Goal: Task Accomplishment & Management: Manage account settings

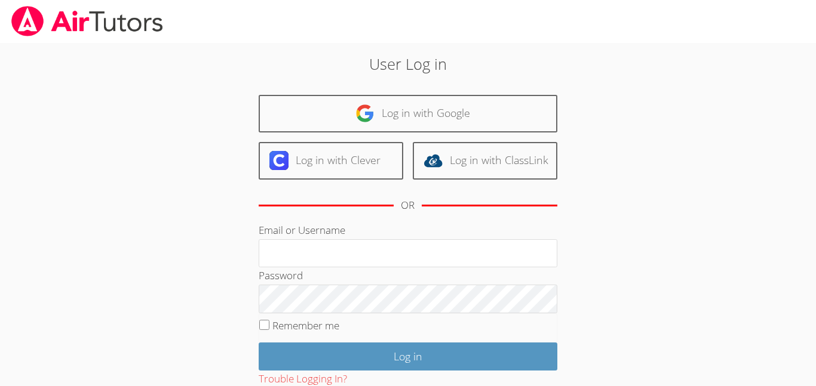
click at [358, 232] on div "Email or Username" at bounding box center [408, 244] width 299 height 45
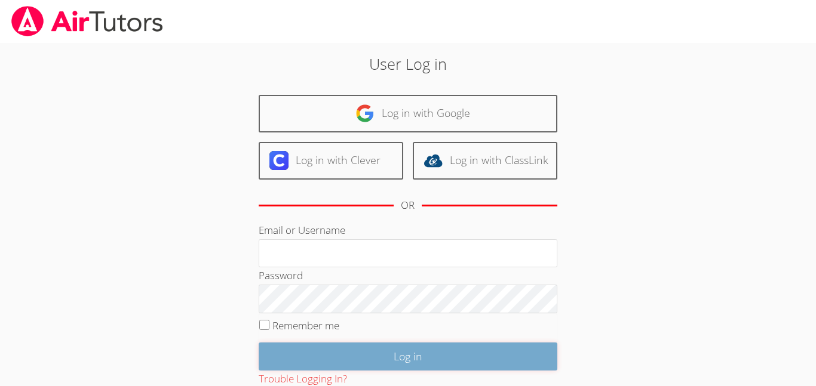
click at [387, 353] on input "Log in" at bounding box center [408, 357] width 299 height 28
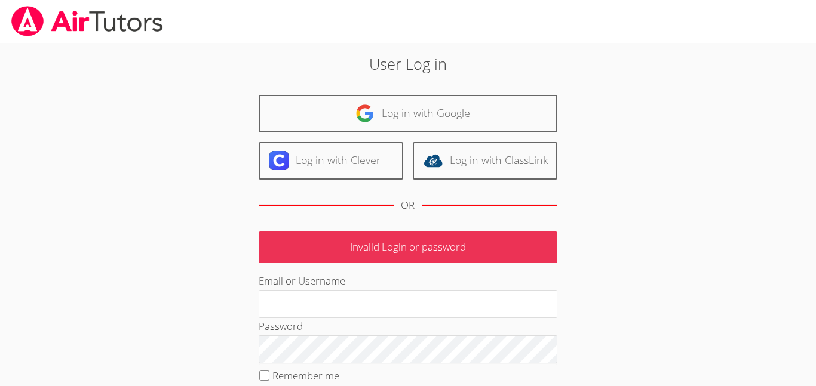
click at [268, 382] on fieldset "Remember me" at bounding box center [408, 379] width 299 height 30
click at [262, 376] on input "Remember me" at bounding box center [264, 376] width 10 height 10
checkbox input "true"
